Goal: Browse casually

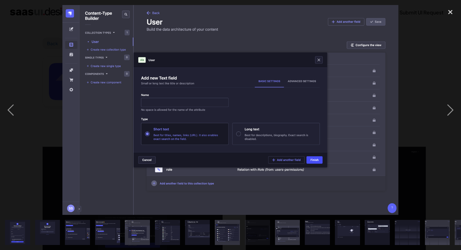
scroll to position [369, 0]
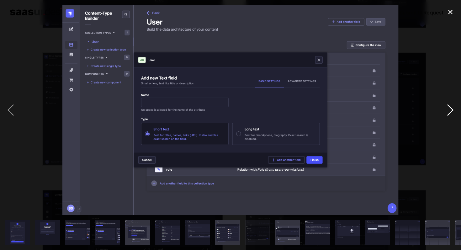
click at [450, 114] on div "next image" at bounding box center [450, 110] width 21 height 210
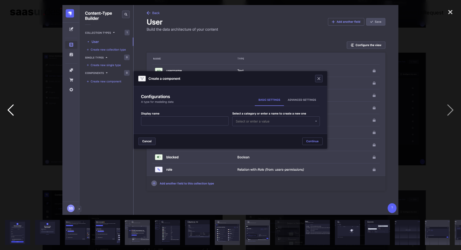
click at [7, 110] on div "previous image" at bounding box center [10, 110] width 21 height 210
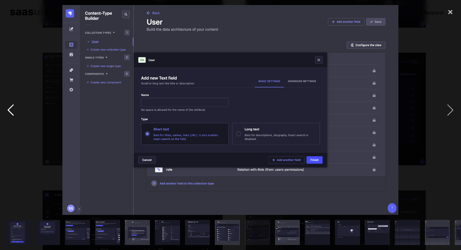
click at [7, 110] on div "previous image" at bounding box center [10, 110] width 21 height 210
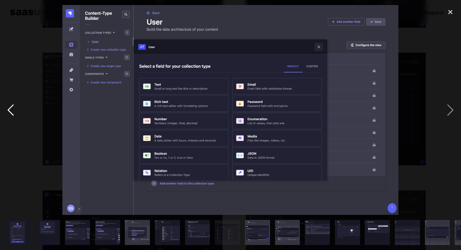
click at [7, 110] on div "previous image" at bounding box center [10, 110] width 21 height 210
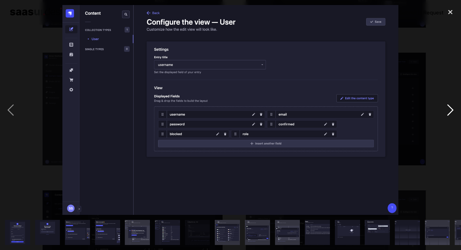
click at [451, 109] on div "next image" at bounding box center [450, 110] width 21 height 210
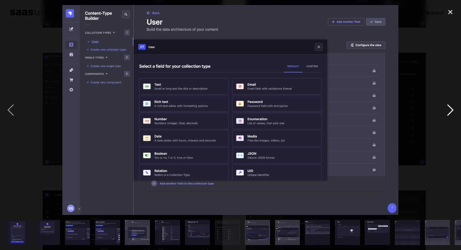
click at [451, 109] on div "next image" at bounding box center [450, 110] width 21 height 210
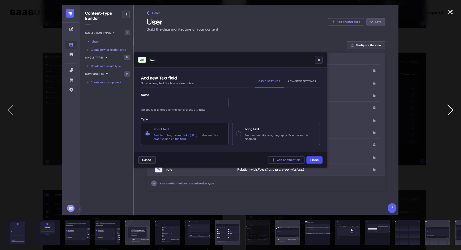
click at [451, 109] on div "next image" at bounding box center [450, 110] width 21 height 210
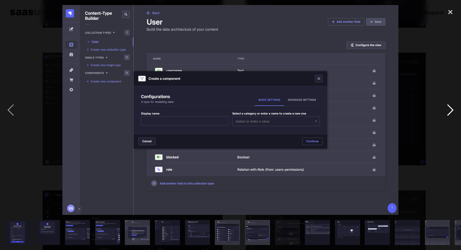
click at [451, 109] on div "next image" at bounding box center [450, 110] width 21 height 210
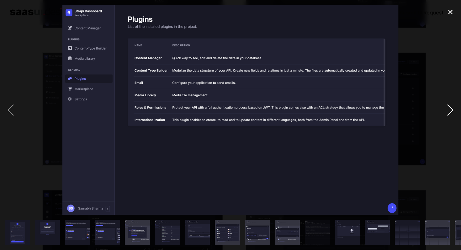
click at [451, 109] on div "next image" at bounding box center [450, 110] width 21 height 210
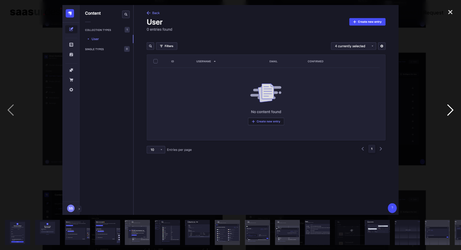
click at [451, 109] on div "next image" at bounding box center [450, 110] width 21 height 210
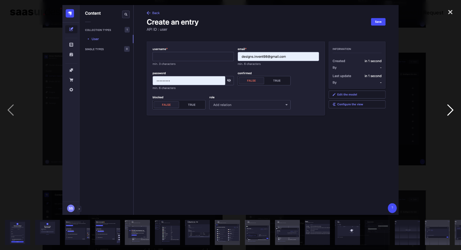
click at [451, 109] on div "next image" at bounding box center [450, 110] width 21 height 210
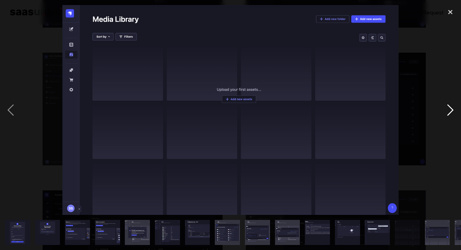
click at [451, 109] on div "next image" at bounding box center [450, 110] width 21 height 210
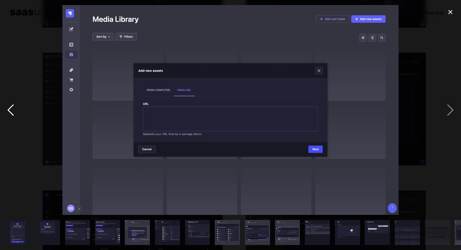
click at [12, 107] on div "previous image" at bounding box center [10, 110] width 21 height 210
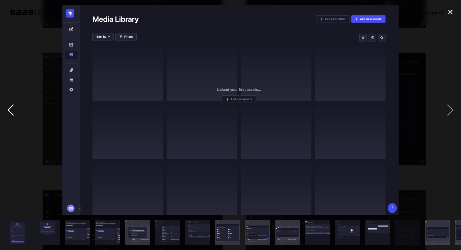
click at [12, 107] on div "previous image" at bounding box center [10, 110] width 21 height 210
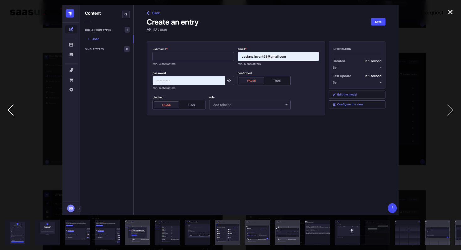
click at [12, 107] on div "previous image" at bounding box center [10, 110] width 21 height 210
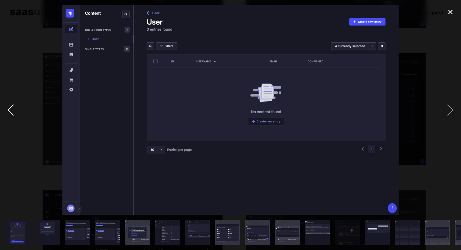
click at [12, 107] on div "previous image" at bounding box center [10, 110] width 21 height 210
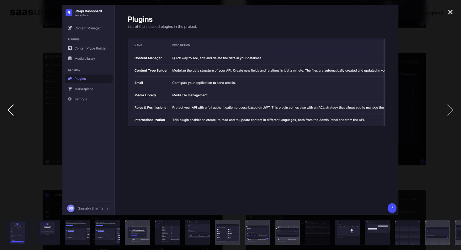
click at [12, 107] on div "previous image" at bounding box center [10, 110] width 21 height 210
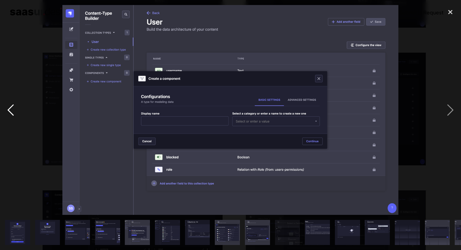
click at [12, 107] on div "previous image" at bounding box center [10, 110] width 21 height 210
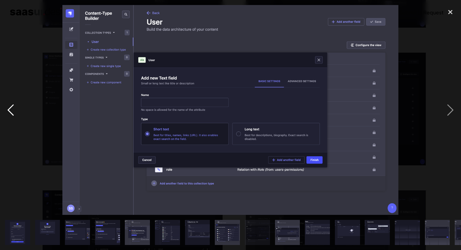
click at [12, 107] on div "previous image" at bounding box center [10, 110] width 21 height 210
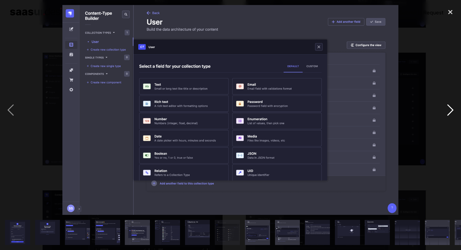
click at [451, 109] on div "next image" at bounding box center [450, 110] width 21 height 210
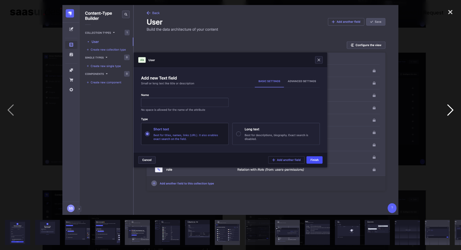
click at [451, 109] on div "next image" at bounding box center [450, 110] width 21 height 210
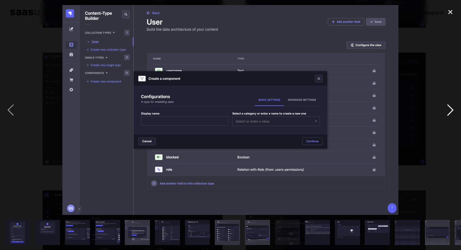
click at [451, 109] on div "next image" at bounding box center [450, 110] width 21 height 210
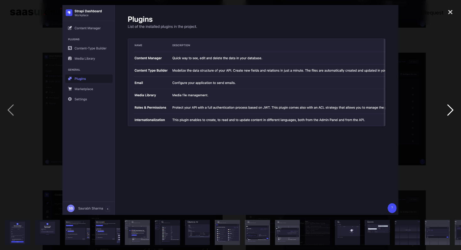
click at [451, 109] on div "next image" at bounding box center [450, 110] width 21 height 210
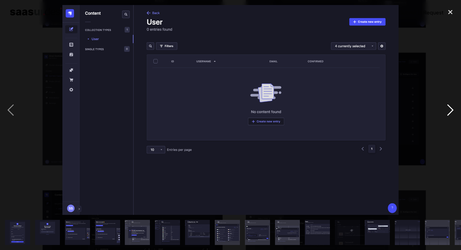
click at [451, 109] on div "next image" at bounding box center [450, 110] width 21 height 210
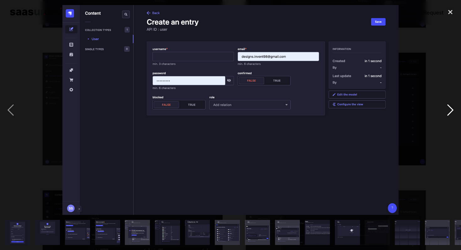
click at [451, 109] on div "next image" at bounding box center [450, 110] width 21 height 210
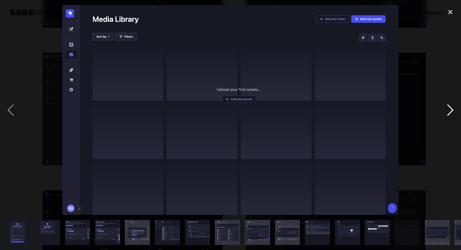
click at [451, 109] on div "next image" at bounding box center [450, 110] width 21 height 210
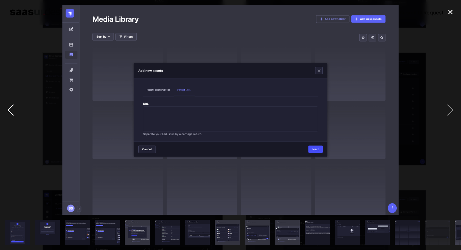
click at [13, 109] on div "previous image" at bounding box center [10, 110] width 21 height 210
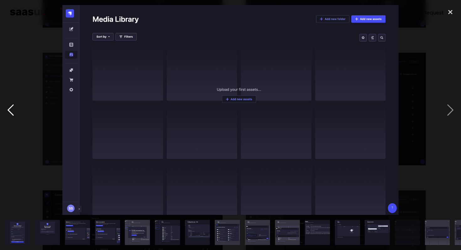
click at [13, 109] on div "previous image" at bounding box center [10, 110] width 21 height 210
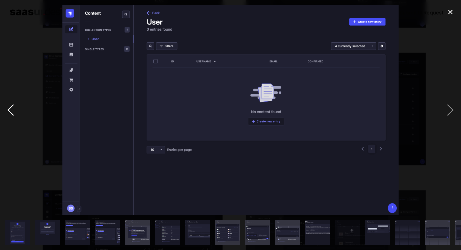
click at [13, 109] on div "previous image" at bounding box center [10, 110] width 21 height 210
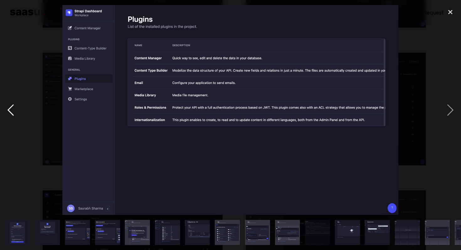
click at [13, 109] on div "previous image" at bounding box center [10, 110] width 21 height 210
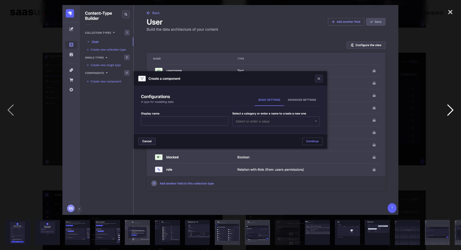
click at [451, 104] on div "next image" at bounding box center [450, 110] width 21 height 210
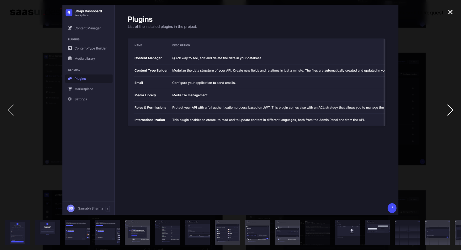
click at [451, 104] on div "next image" at bounding box center [450, 110] width 21 height 210
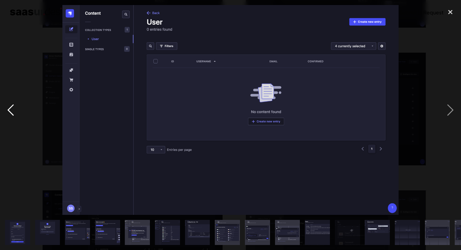
click at [9, 108] on div "previous image" at bounding box center [10, 110] width 21 height 210
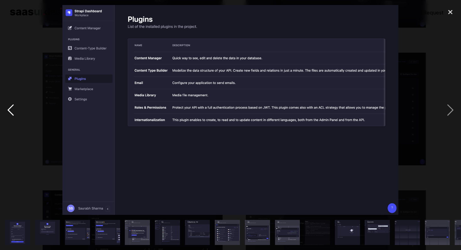
click at [9, 108] on div "previous image" at bounding box center [10, 110] width 21 height 210
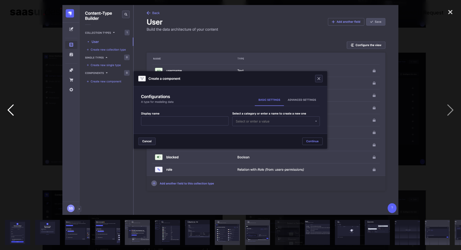
click at [11, 108] on div "previous image" at bounding box center [10, 110] width 21 height 210
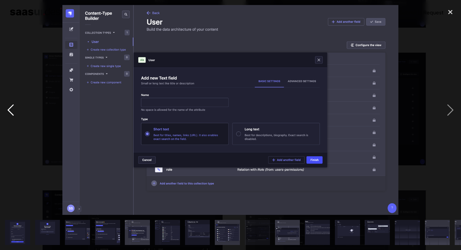
click at [11, 108] on div "previous image" at bounding box center [10, 110] width 21 height 210
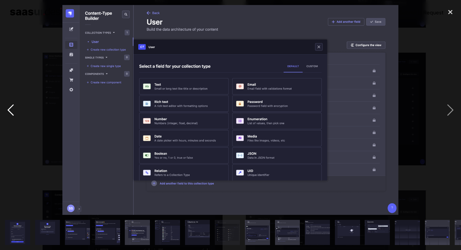
click at [11, 108] on div "previous image" at bounding box center [10, 110] width 21 height 210
